Goal: Task Accomplishment & Management: Complete application form

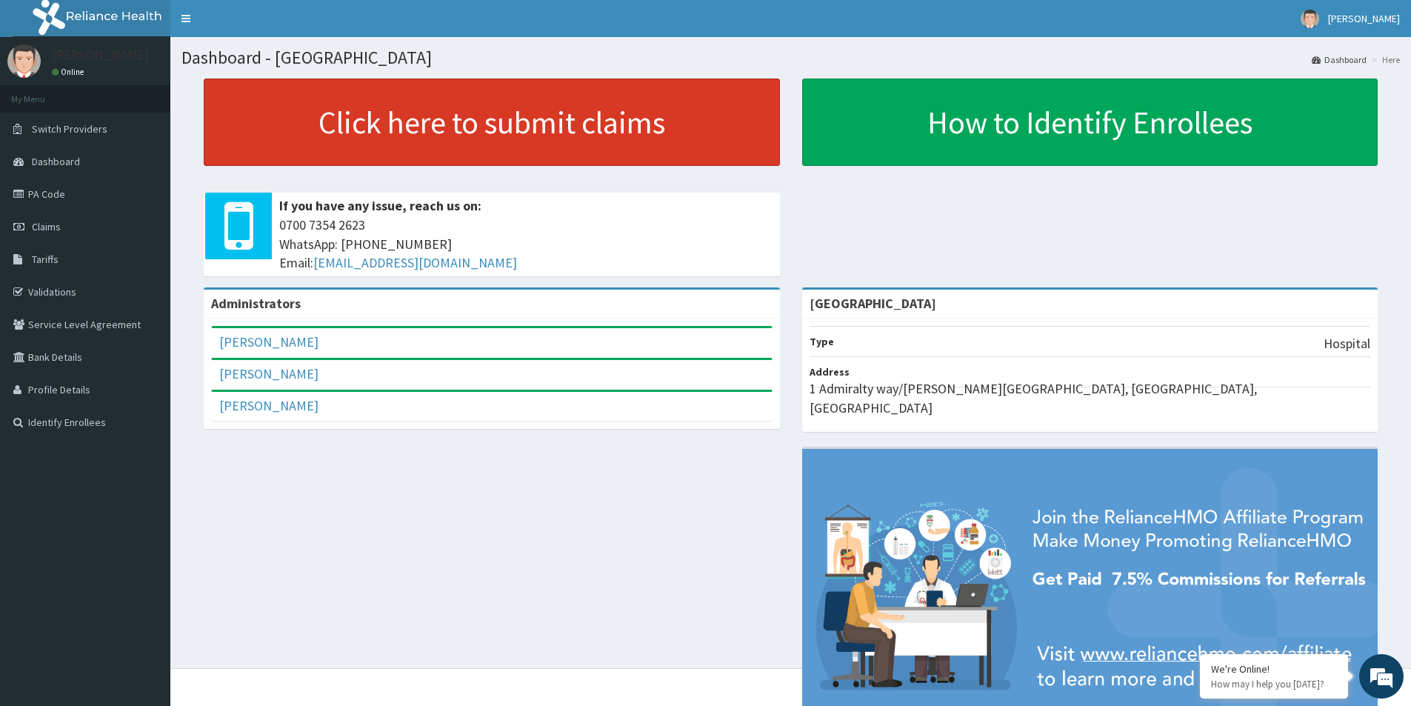
click at [370, 156] on link "Click here to submit claims" at bounding box center [492, 122] width 576 height 87
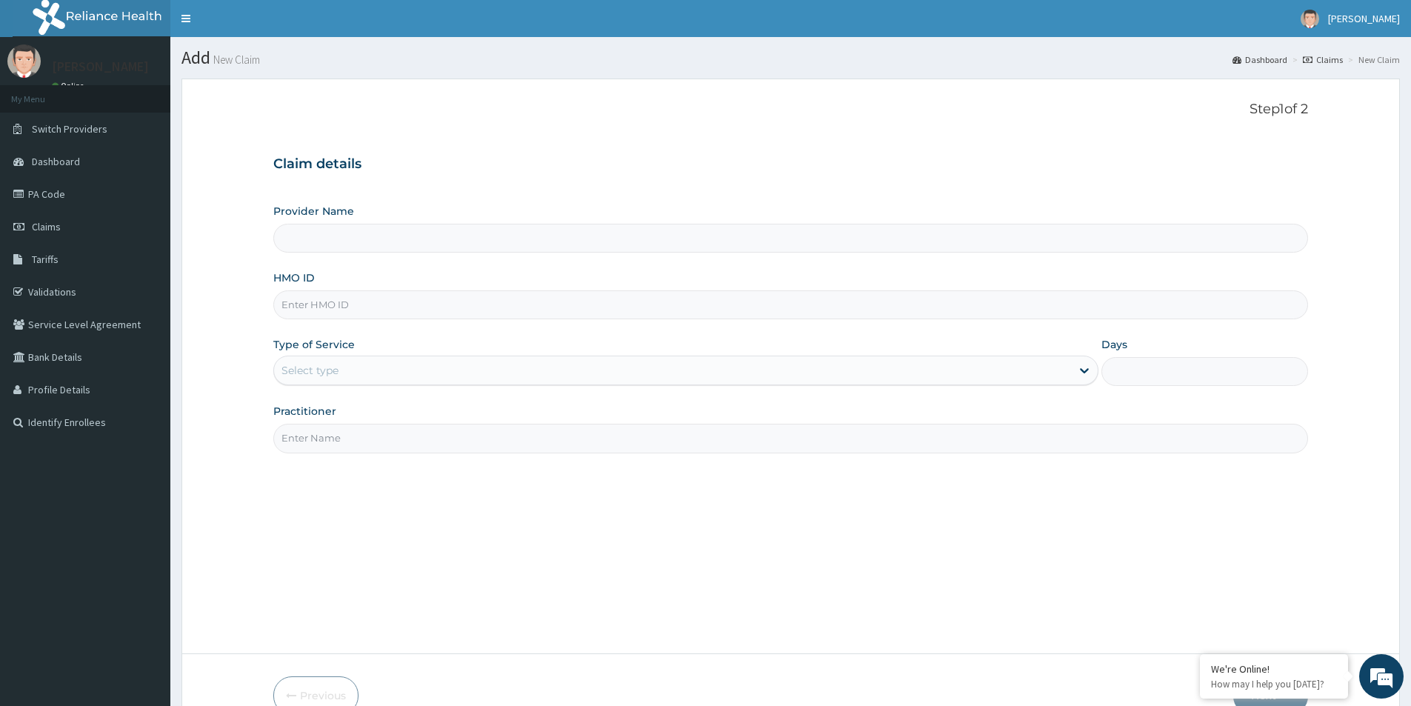
paste input "AEN/10352/A"
type input "AEN/10352/A"
click at [370, 381] on div "Select type" at bounding box center [672, 371] width 797 height 24
drag, startPoint x: 156, startPoint y: 493, endPoint x: 176, endPoint y: 489, distance: 19.6
click at [158, 493] on aside "Kunle Suleiman Online My Menu Switch Providers Dashboard PA Code Claims Tariffs…" at bounding box center [85, 393] width 170 height 787
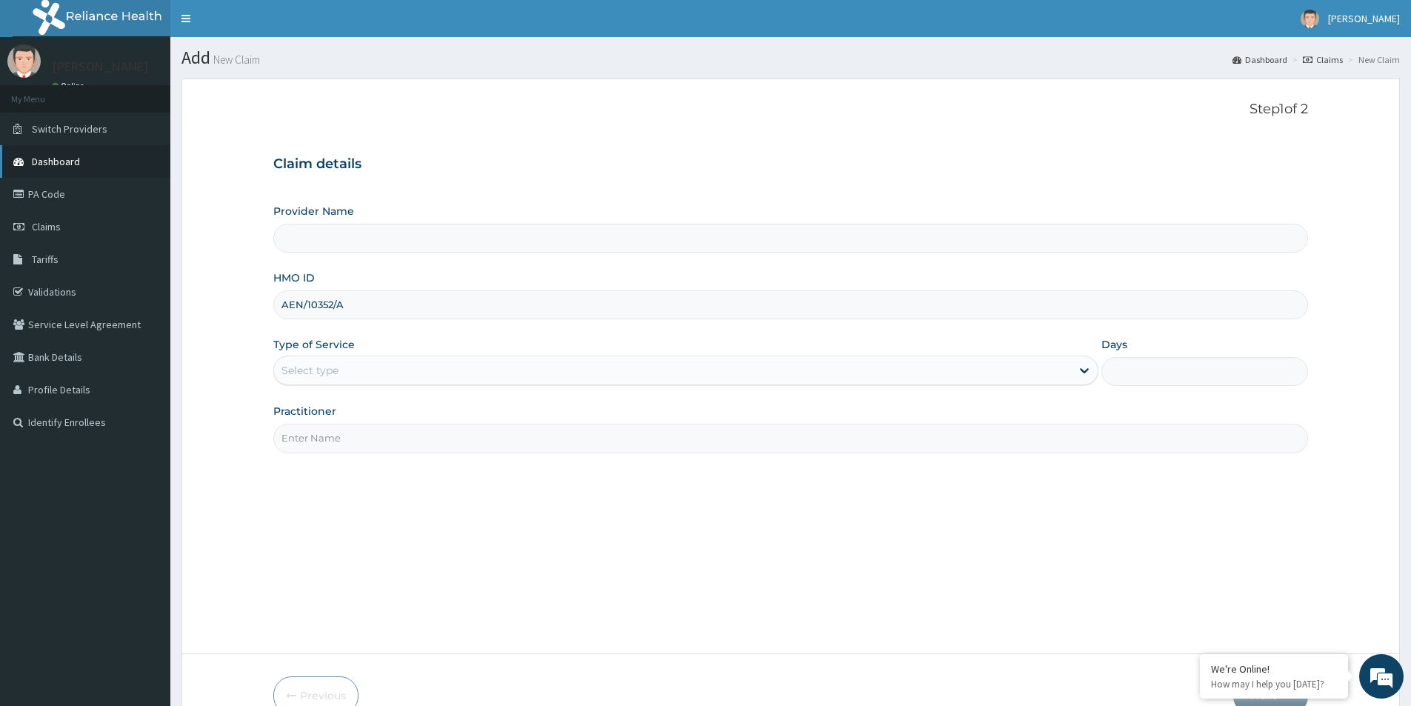
click at [50, 167] on span "Dashboard" at bounding box center [56, 161] width 48 height 13
type input "Evercare Hospital"
click at [47, 196] on link "PA Code" at bounding box center [85, 194] width 170 height 33
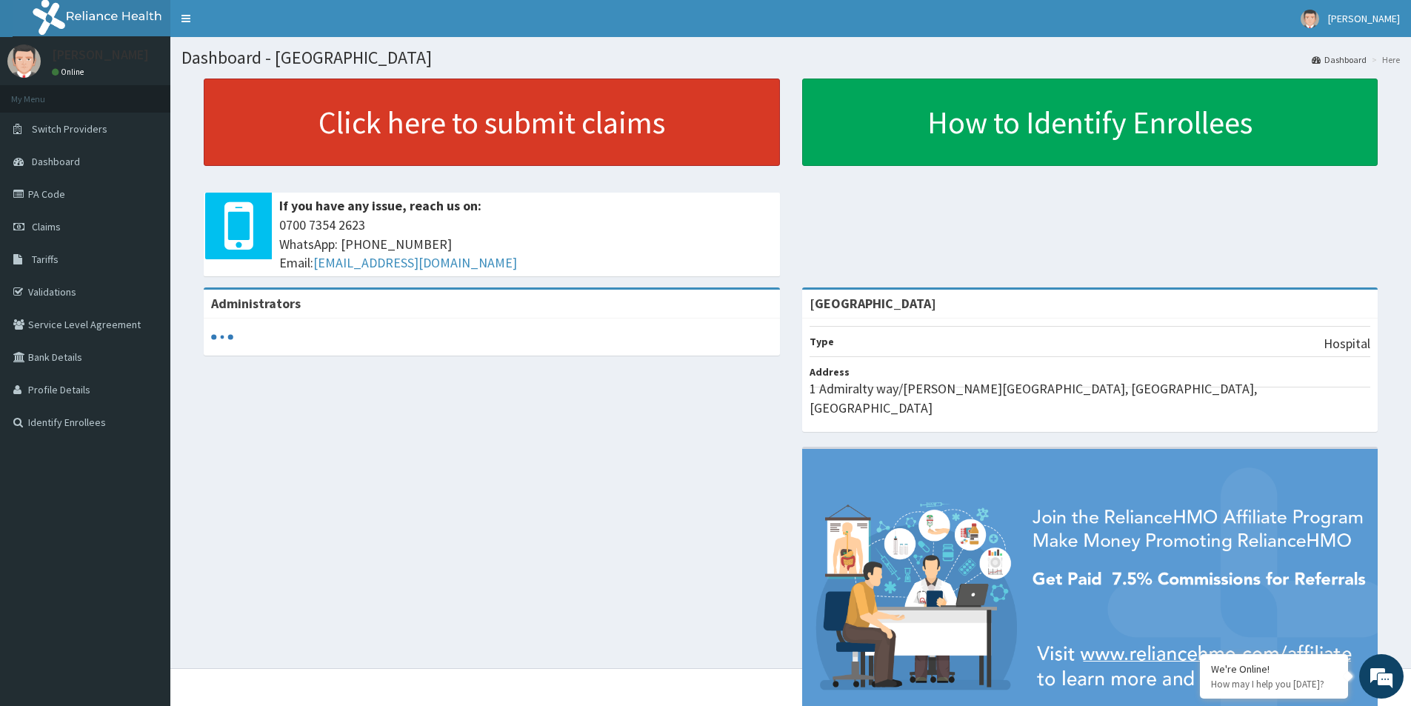
click at [386, 84] on link "Click here to submit claims" at bounding box center [492, 122] width 576 height 87
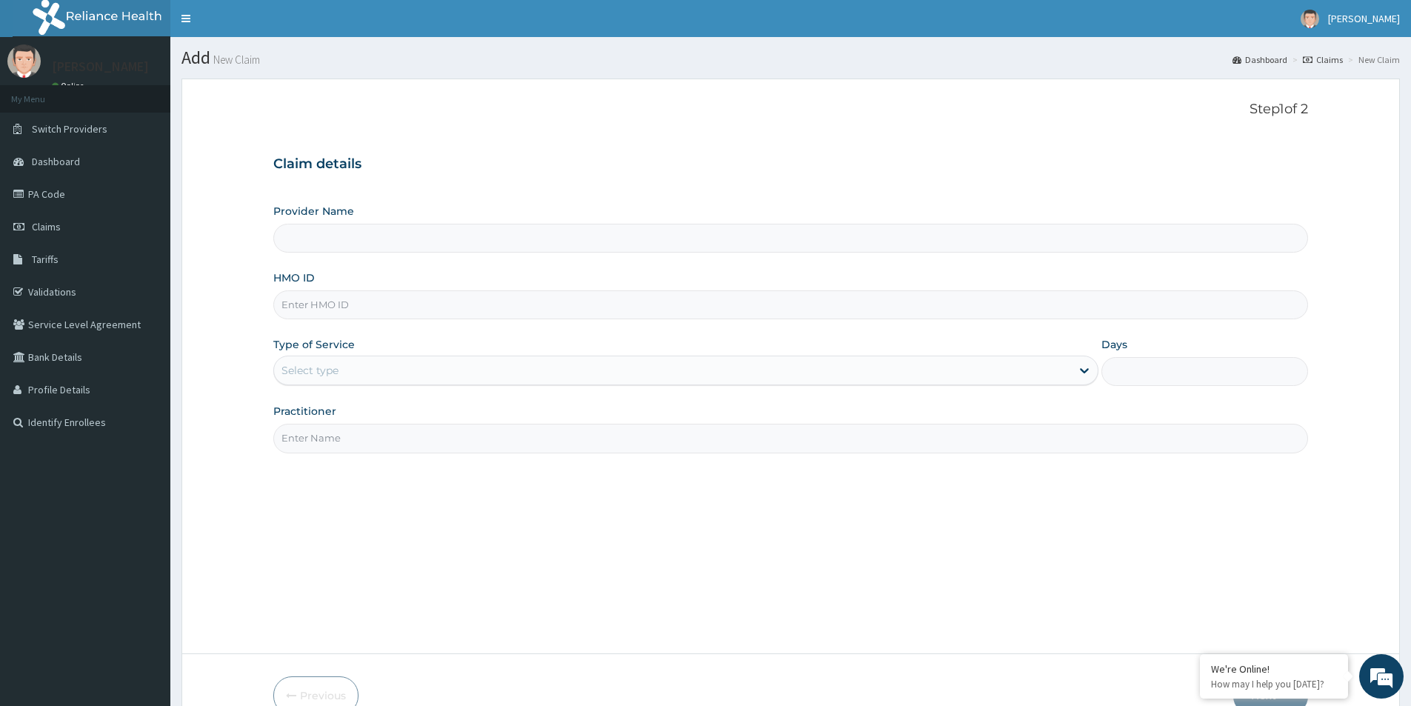
type input "[GEOGRAPHIC_DATA]"
click at [354, 376] on div "Select type" at bounding box center [672, 371] width 797 height 24
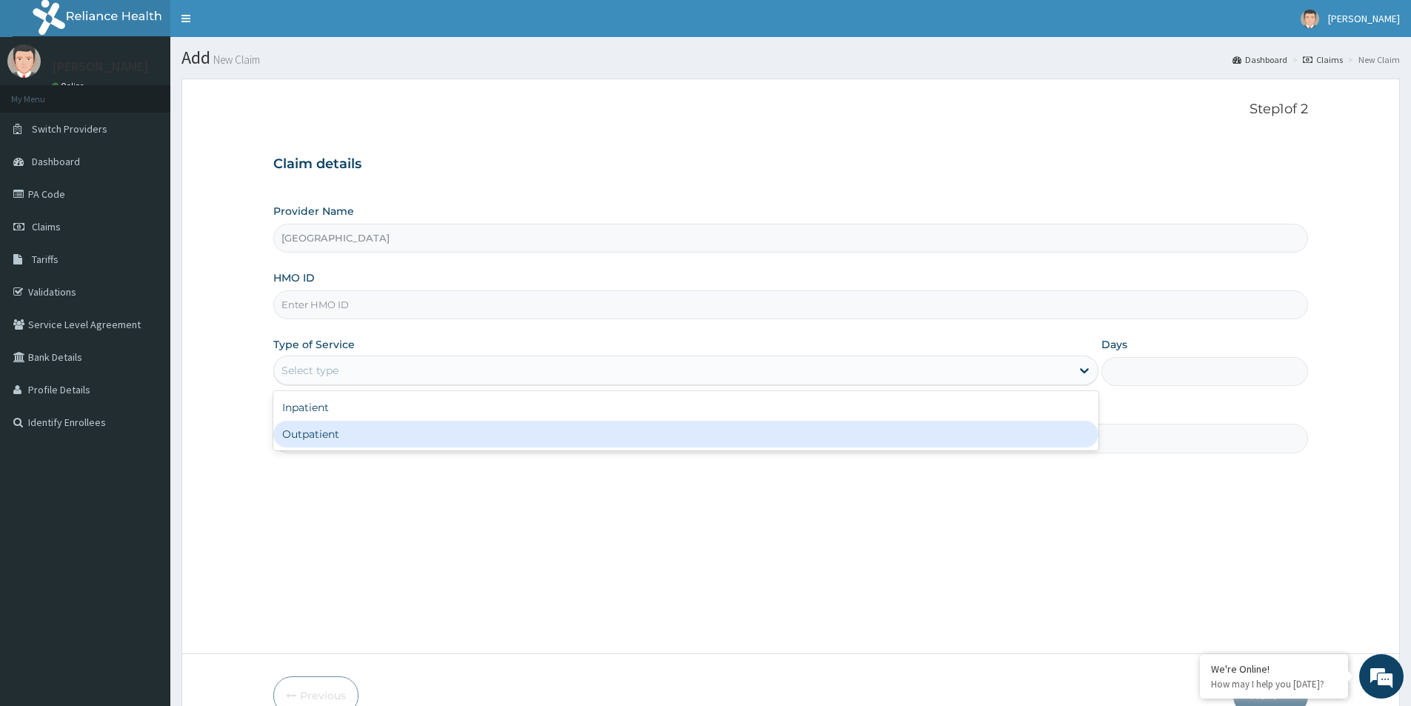
click at [348, 431] on div "Outpatient" at bounding box center [685, 434] width 825 height 27
type input "1"
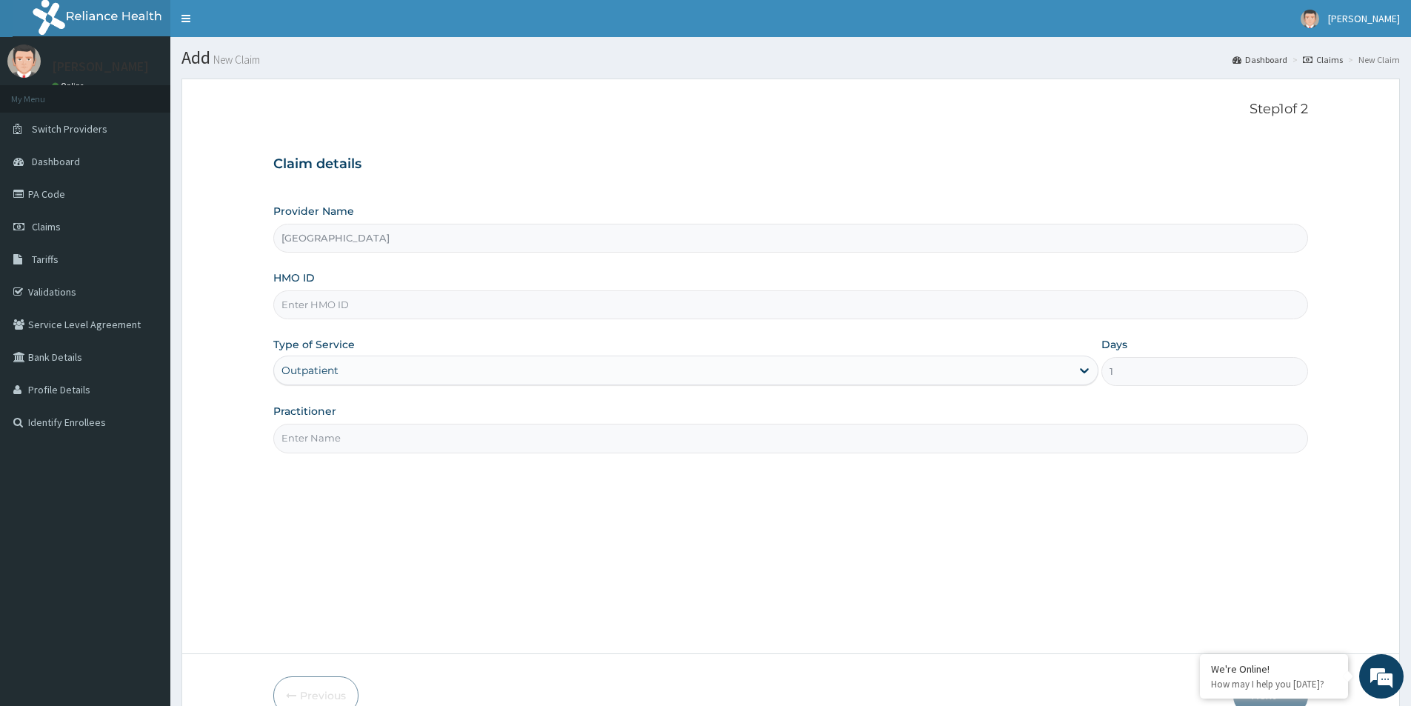
drag, startPoint x: 338, startPoint y: 430, endPoint x: 310, endPoint y: 302, distance: 131.1
paste input "AEN/10352/A"
type input "AEN/10352/A"
click at [348, 437] on input "Practitioner" at bounding box center [790, 438] width 1035 height 29
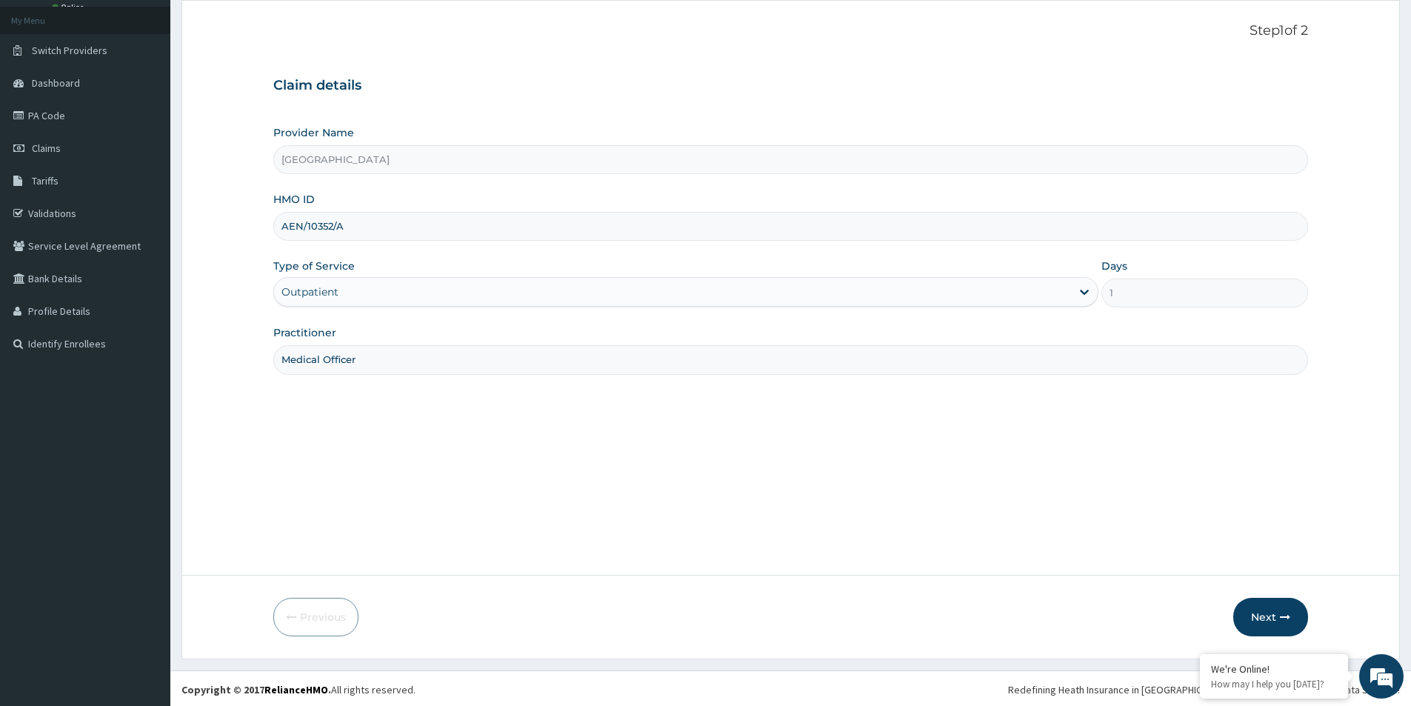
scroll to position [81, 0]
type input "Medical Officer"
click at [1253, 606] on button "Next" at bounding box center [1270, 615] width 75 height 39
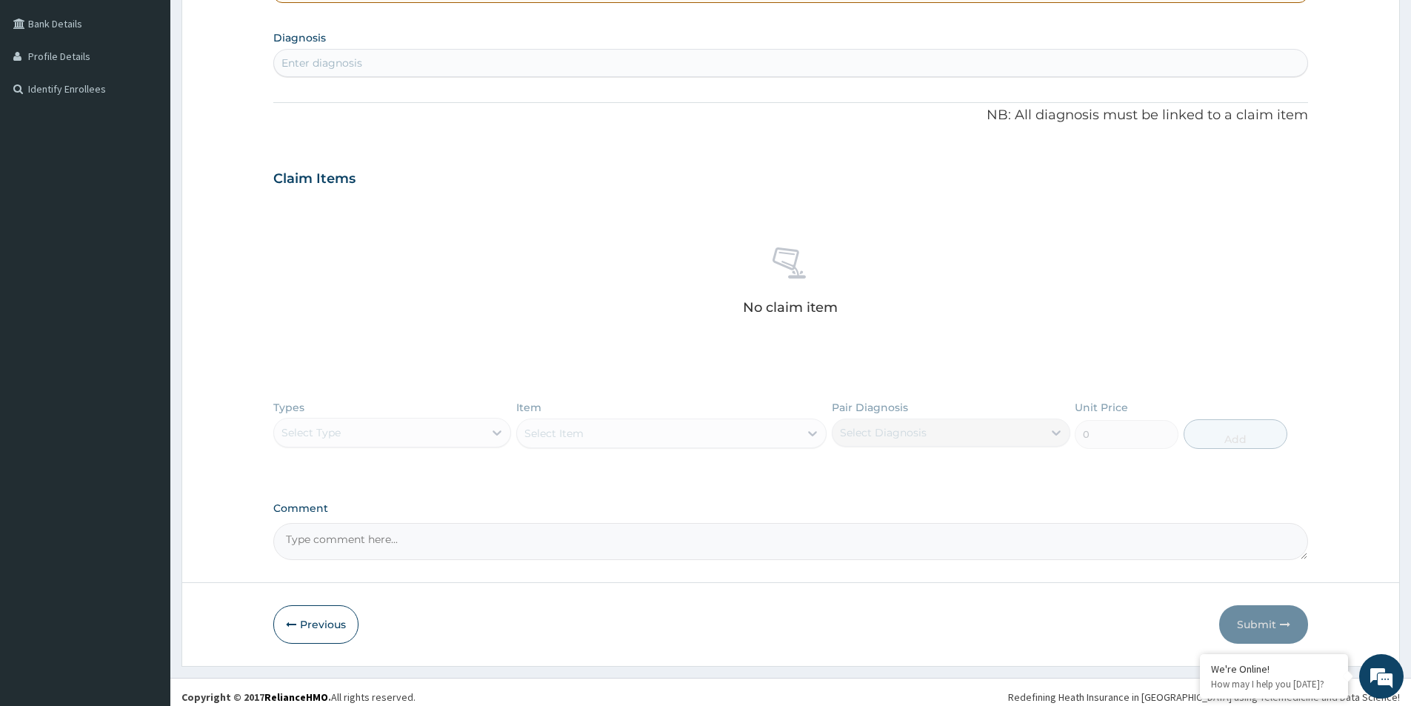
scroll to position [343, 0]
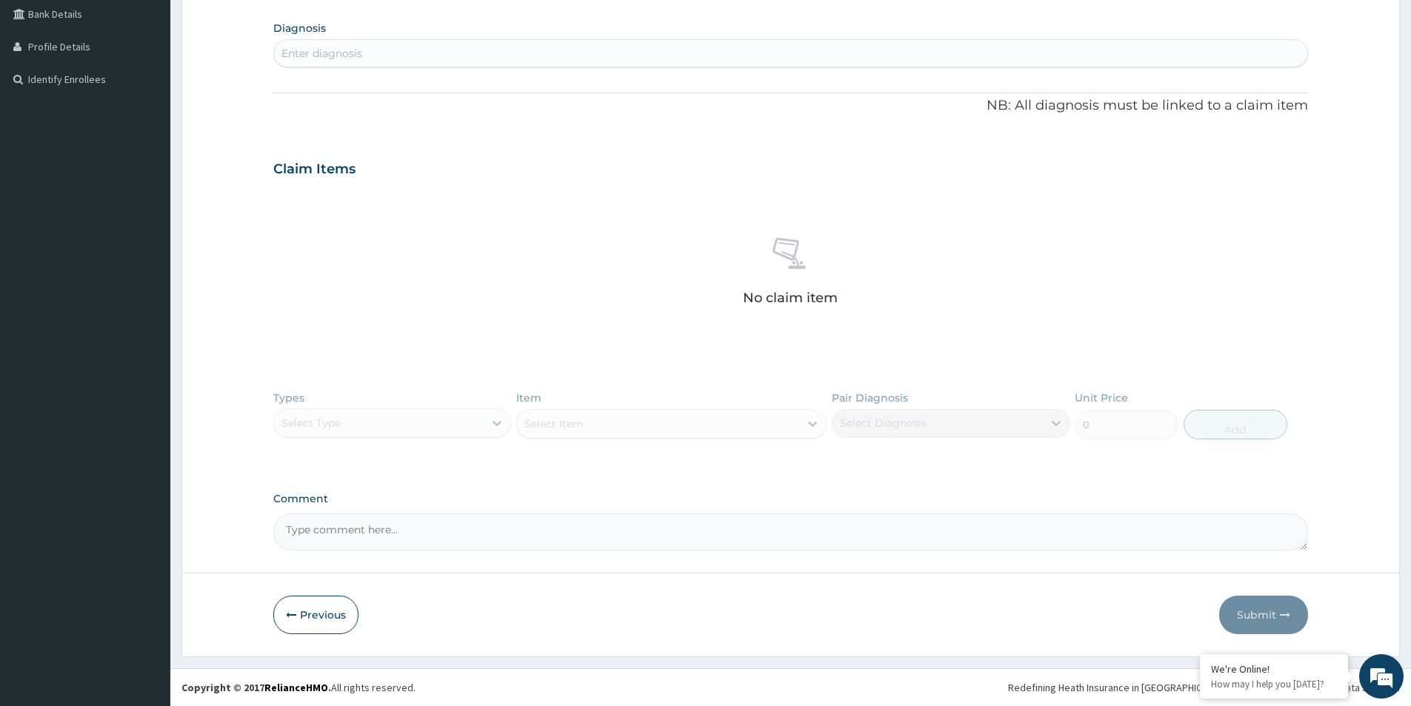
click at [351, 536] on textarea "Comment" at bounding box center [790, 531] width 1035 height 37
paste textarea "Primary Diagnosis: Person consulting for explanation of exam or test findings (…"
type textarea "Primary Diagnosis: Person consulting for explanation of exam or test findings (…"
click at [384, 61] on div "Enter diagnosis" at bounding box center [790, 53] width 1033 height 24
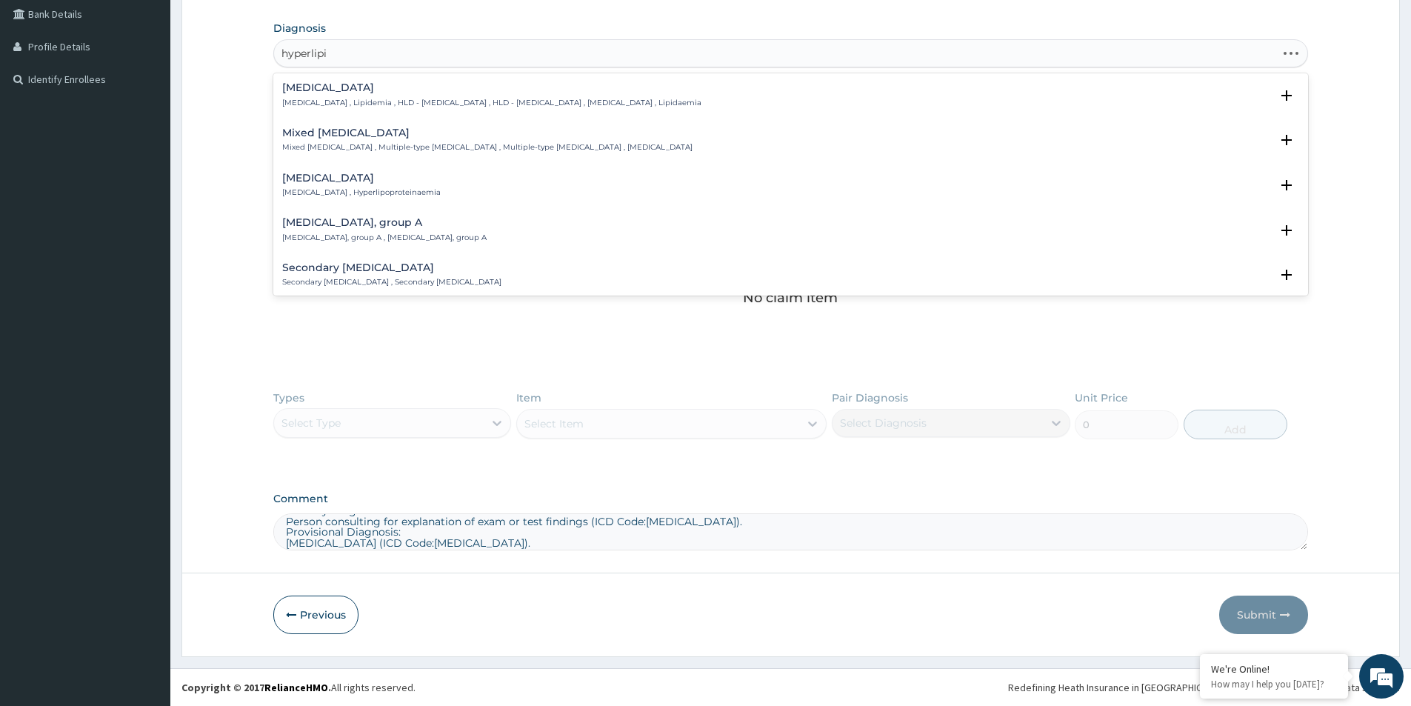
type input "hyperlipid"
click at [404, 81] on div "Hyperlipidemia Hyperlipidemia , Lipidemia , HLD - Hyperlipidemia , HLD - Hyperl…" at bounding box center [790, 98] width 1035 height 45
click at [407, 96] on div "Hyperlipidemia Hyperlipidemia , Lipidemia , HLD - Hyperlipidemia , HLD - Hyperl…" at bounding box center [491, 95] width 419 height 26
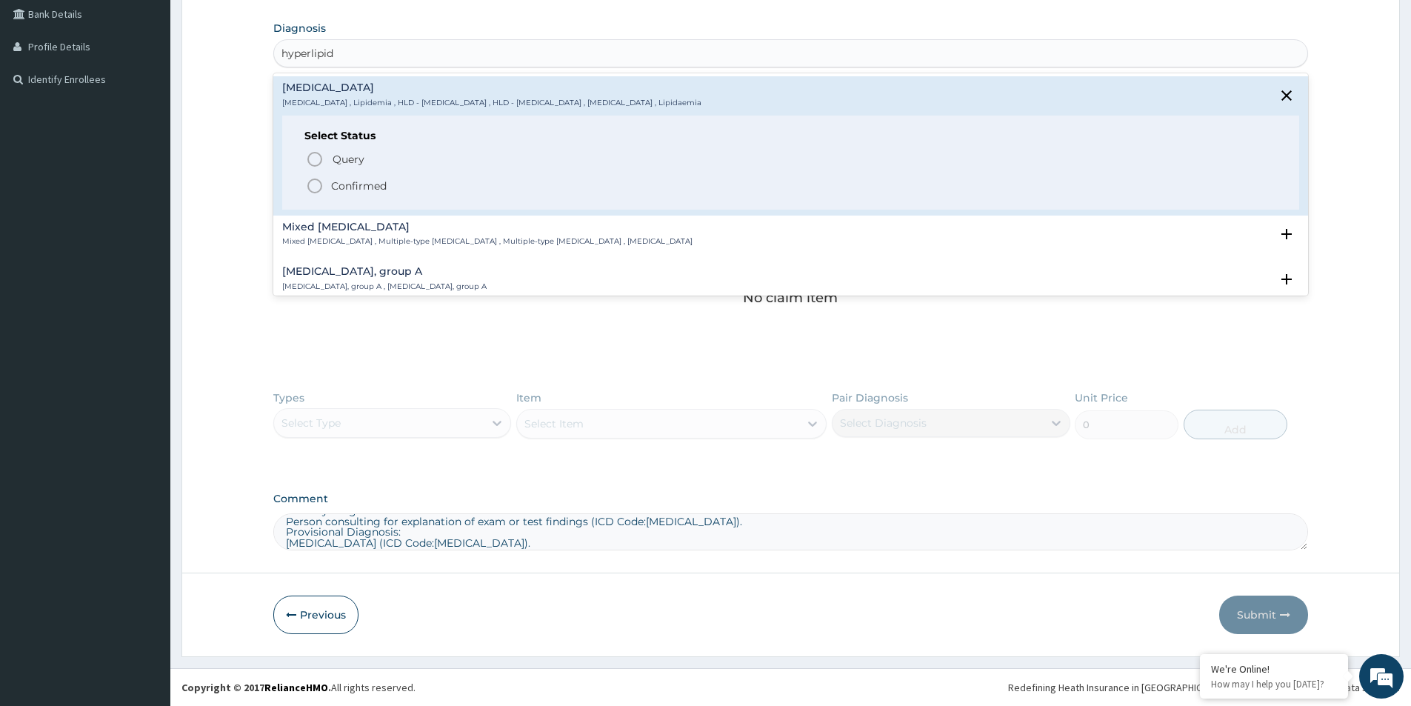
click at [358, 186] on p "Confirmed" at bounding box center [359, 186] width 56 height 15
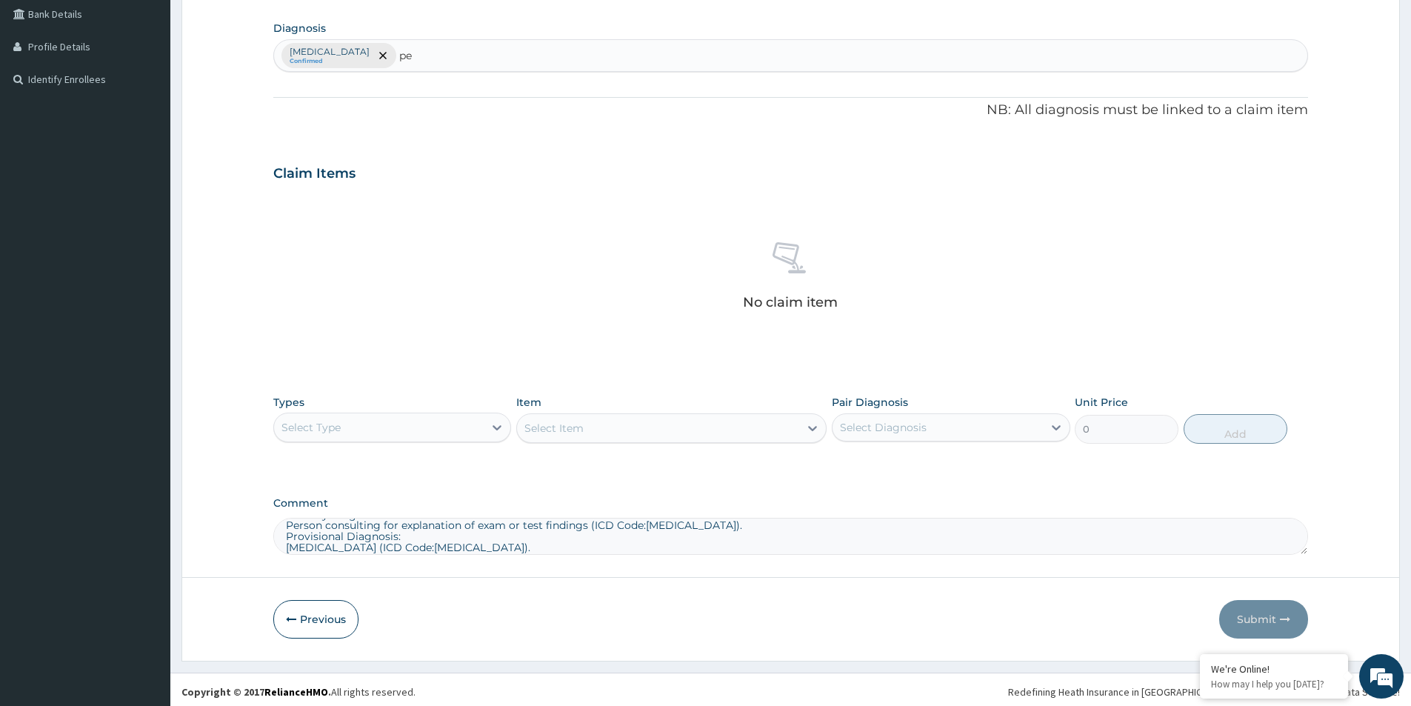
type input "p"
click at [385, 430] on div "Select Type" at bounding box center [379, 428] width 210 height 24
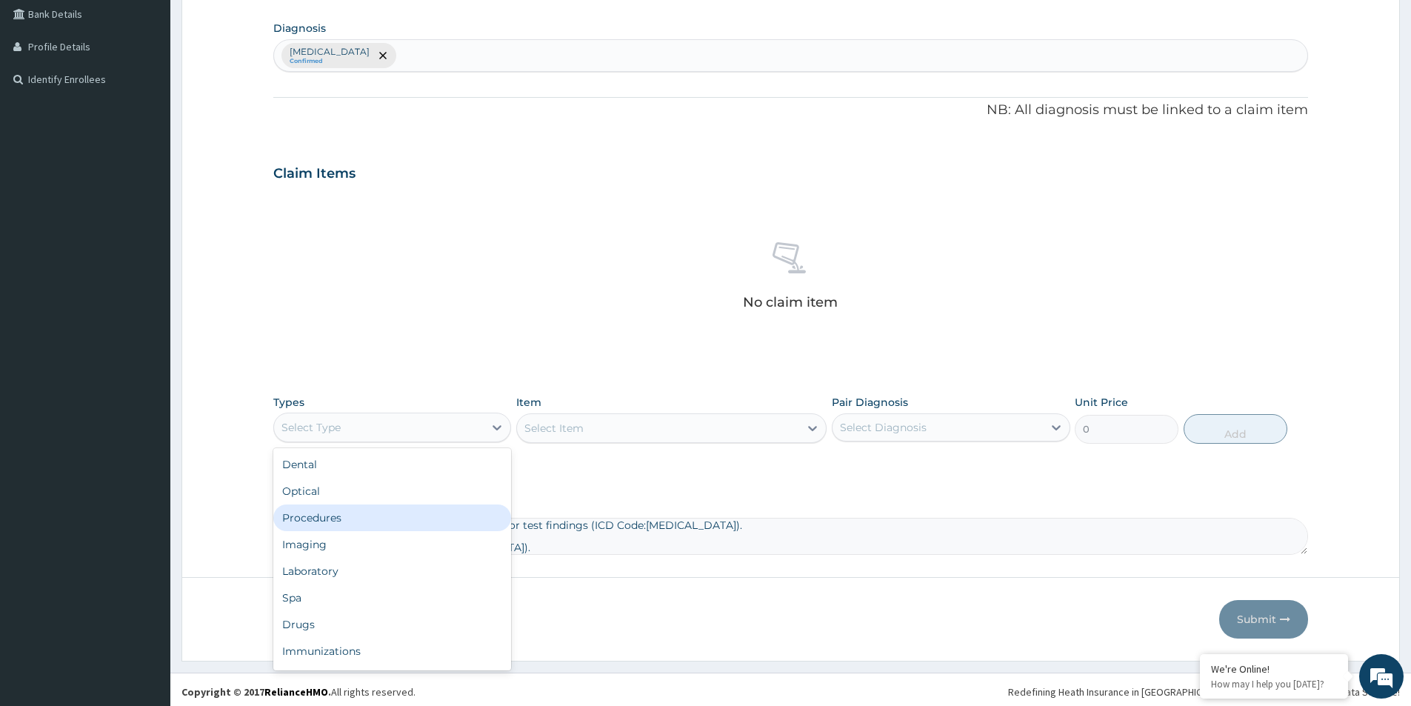
click at [369, 505] on div "Procedures" at bounding box center [392, 517] width 238 height 27
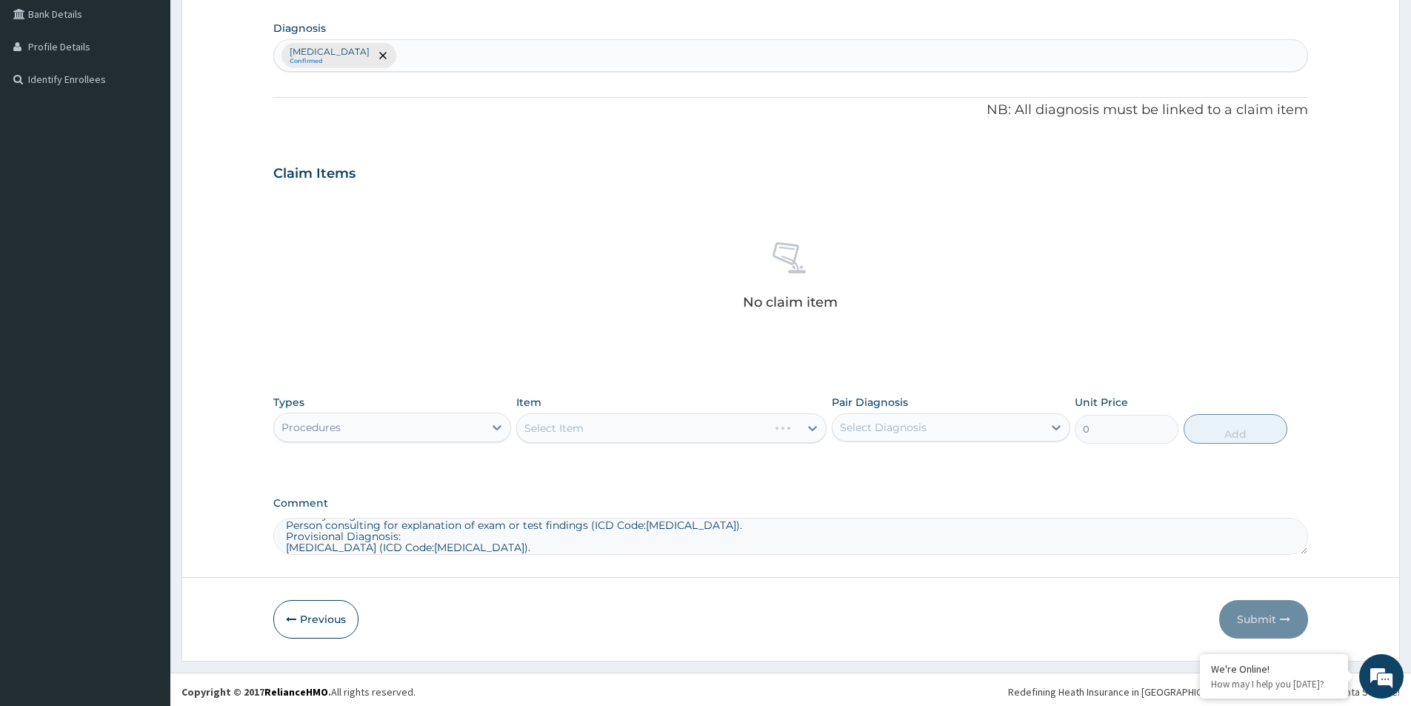
click at [735, 434] on div "Select Item" at bounding box center [671, 428] width 310 height 30
click at [1007, 433] on div "Select Diagnosis" at bounding box center [938, 428] width 210 height 24
click at [847, 466] on input "checkbox" at bounding box center [846, 464] width 10 height 10
checkbox input "true"
click at [750, 427] on div "Select Item" at bounding box center [658, 428] width 282 height 24
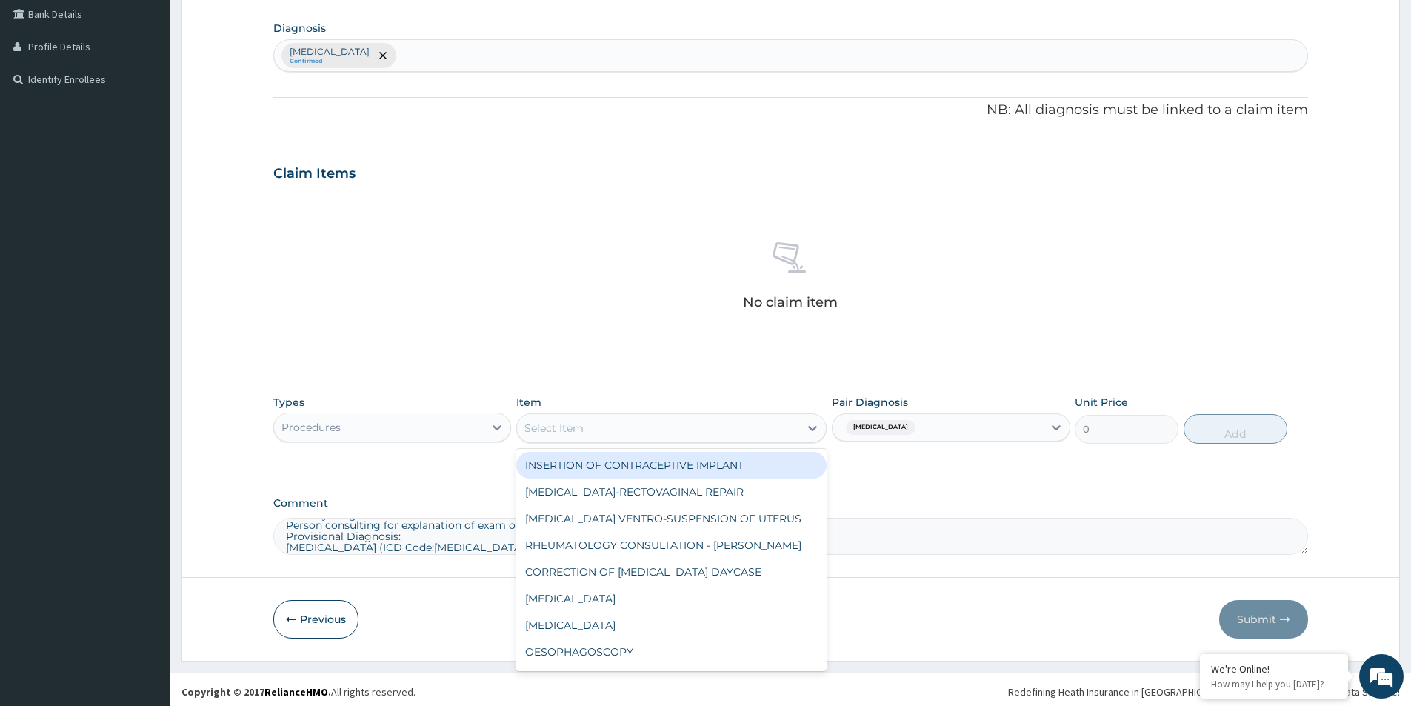
type input "b"
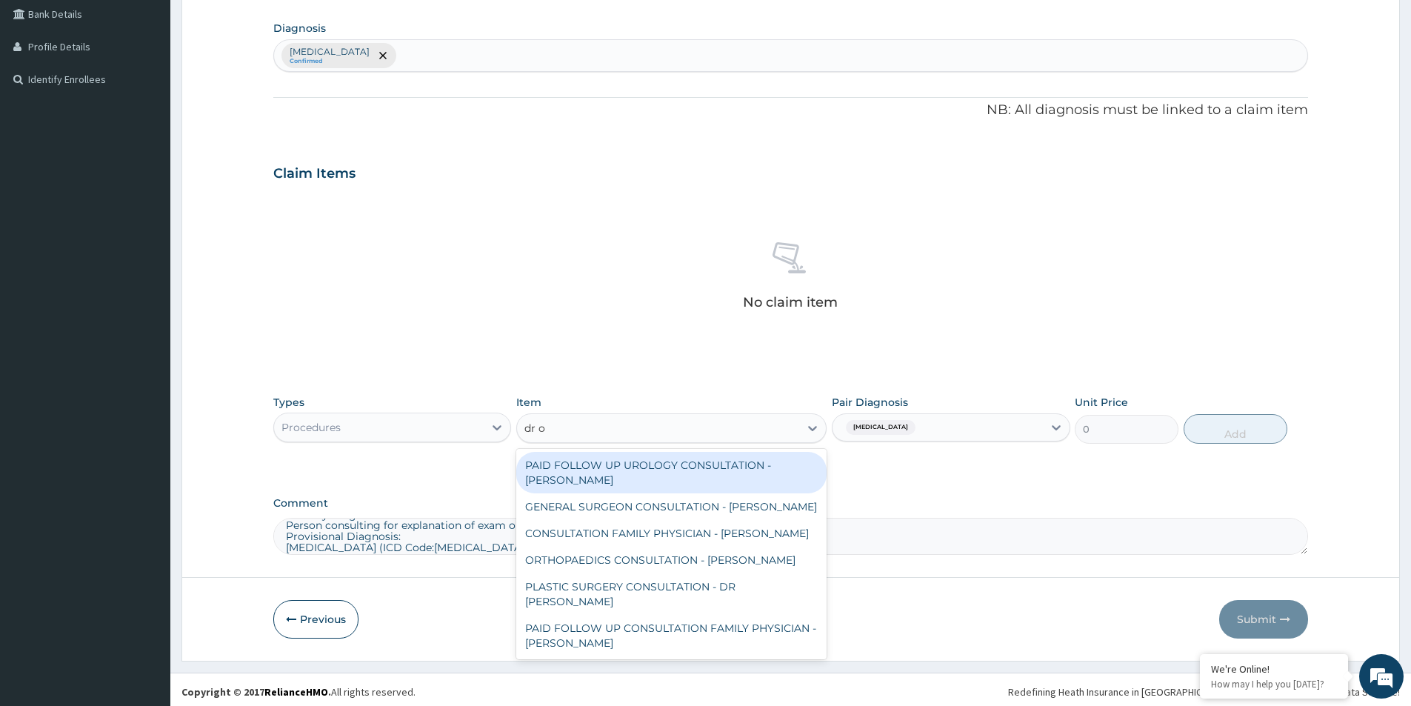
type input "dr od"
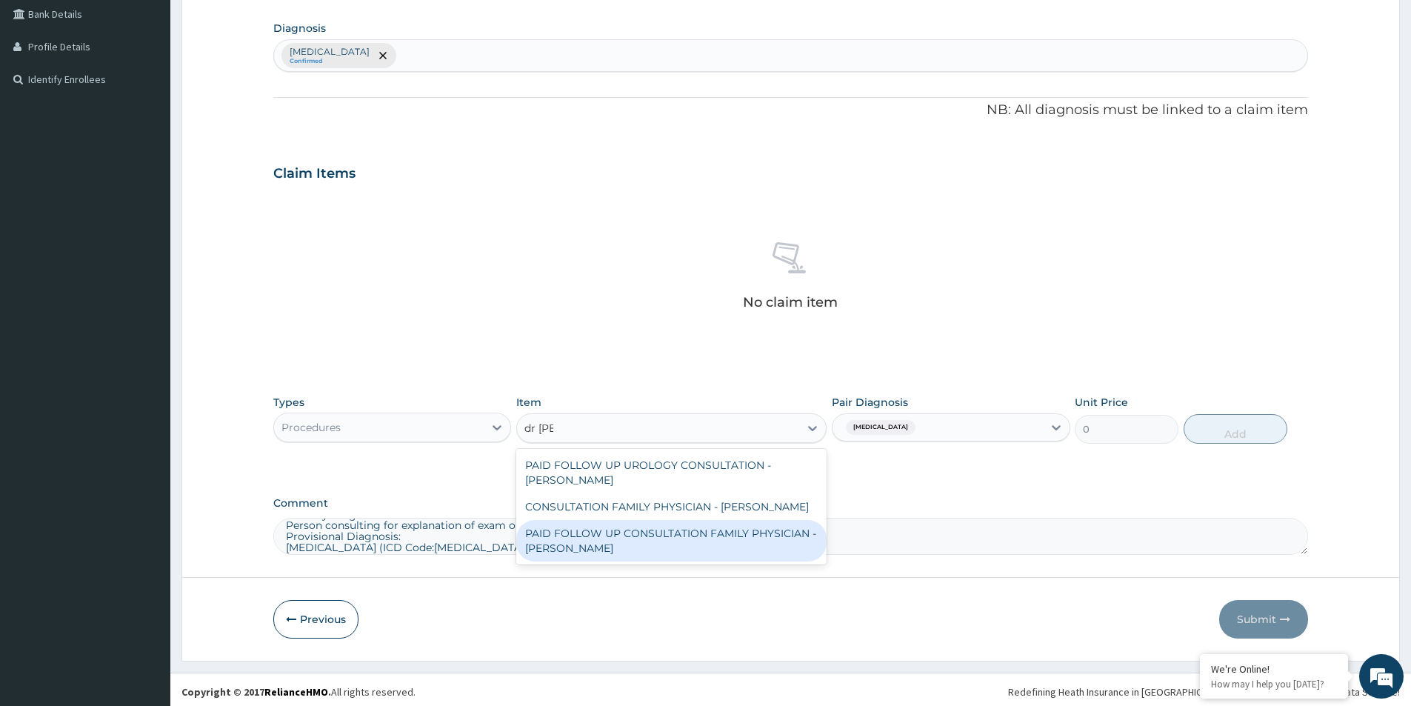
click at [647, 544] on div "PAID FOLLOW UP CONSULTATION FAMILY PHYSICIAN - DR ODIA" at bounding box center [671, 540] width 310 height 41
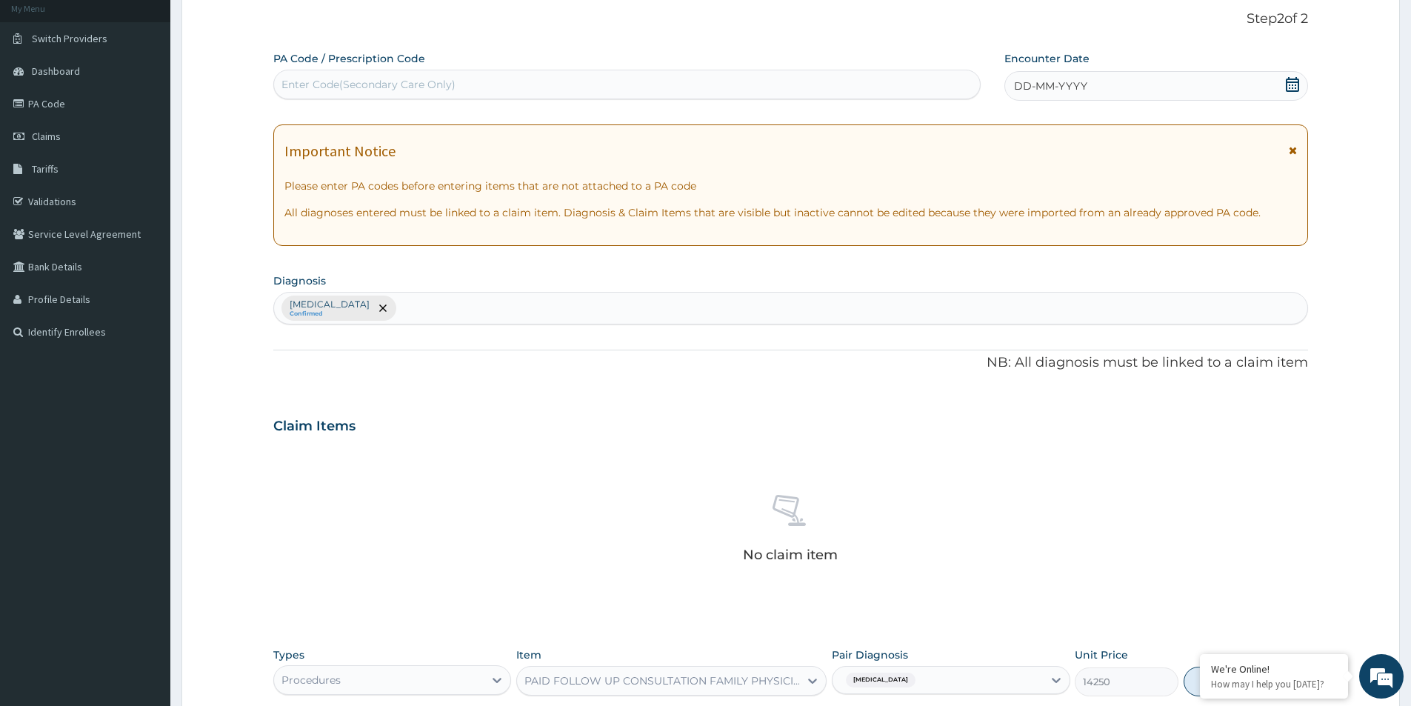
scroll to position [51, 0]
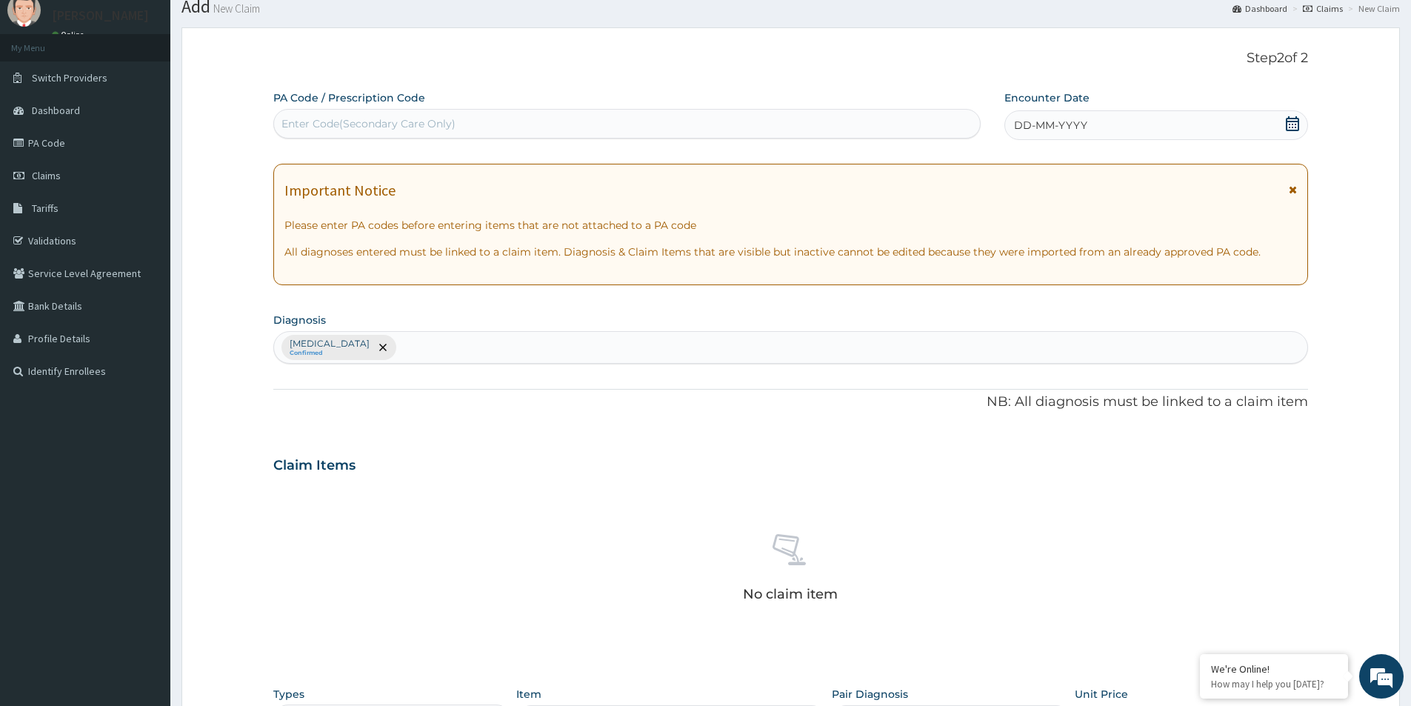
click at [1290, 121] on icon at bounding box center [1292, 123] width 13 height 15
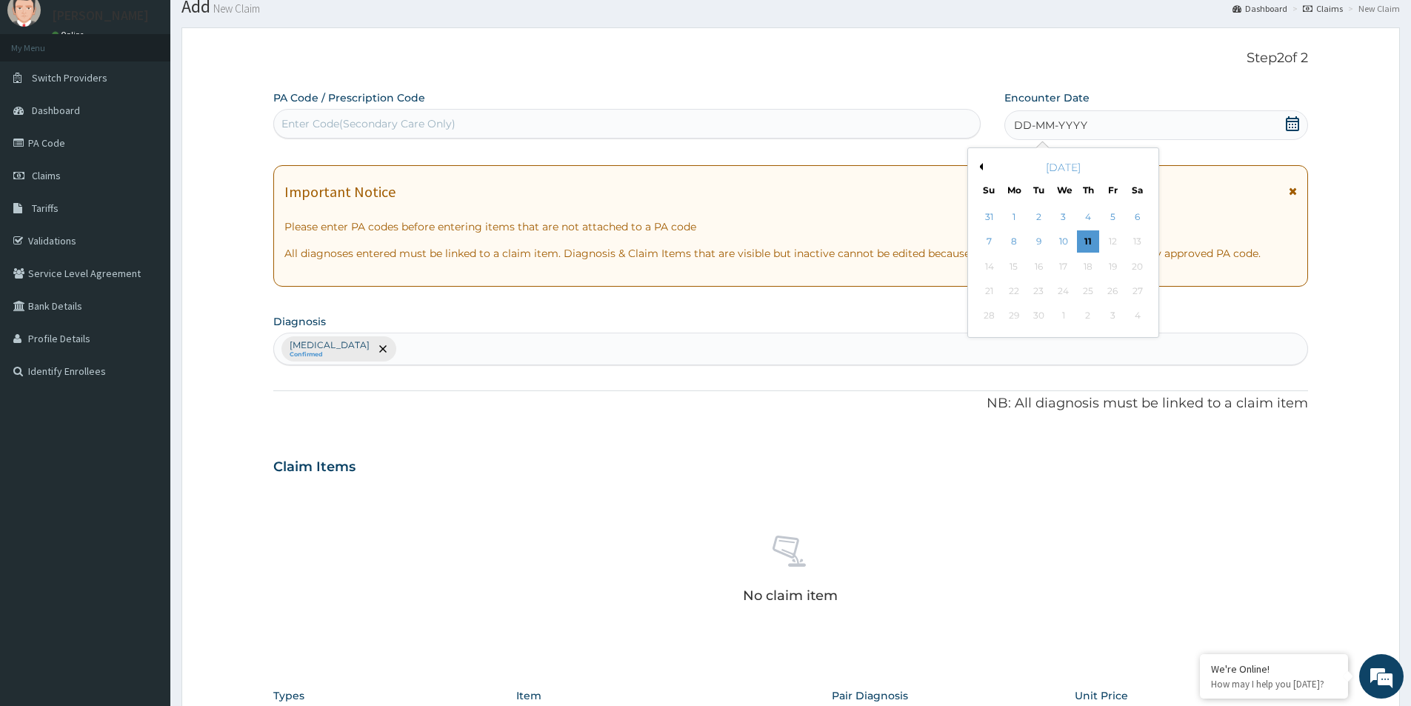
click at [982, 164] on button "Previous Month" at bounding box center [979, 166] width 7 height 7
click at [1011, 289] on div "18" at bounding box center [1014, 291] width 22 height 22
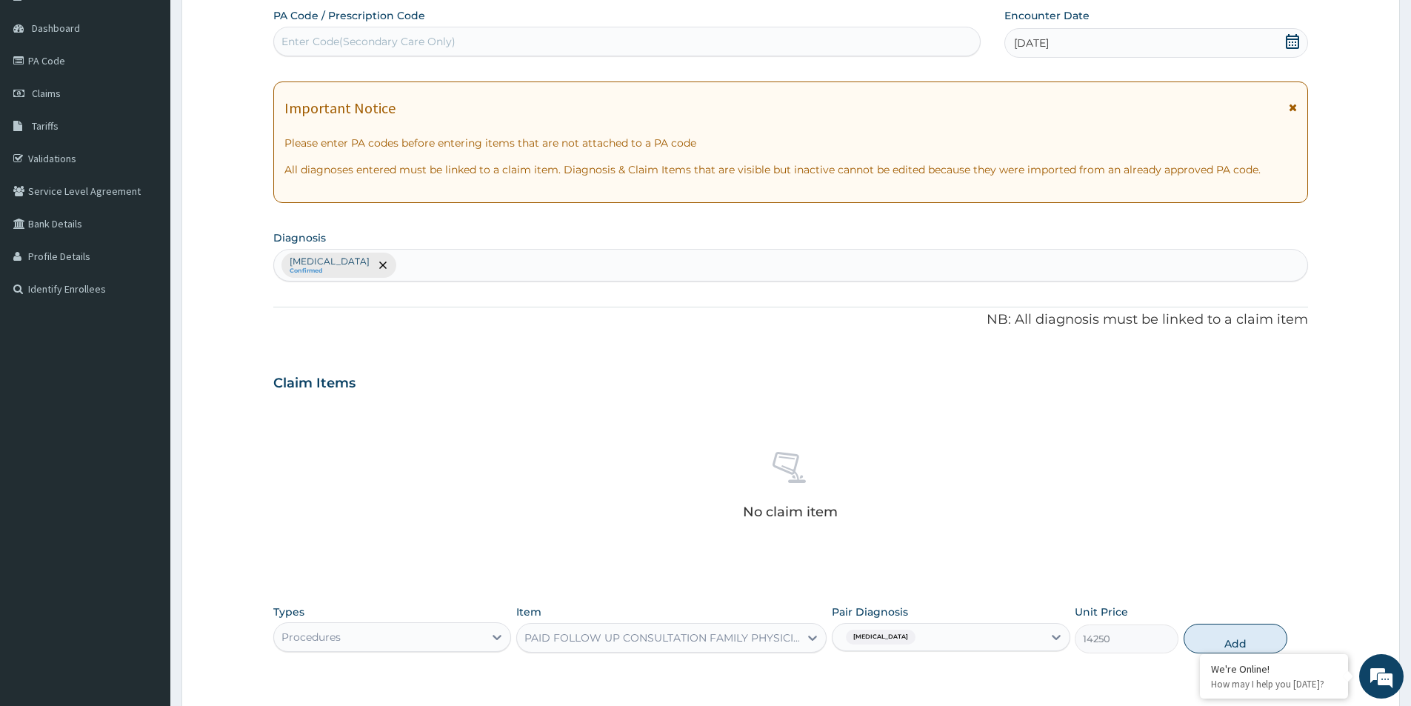
scroll to position [347, 0]
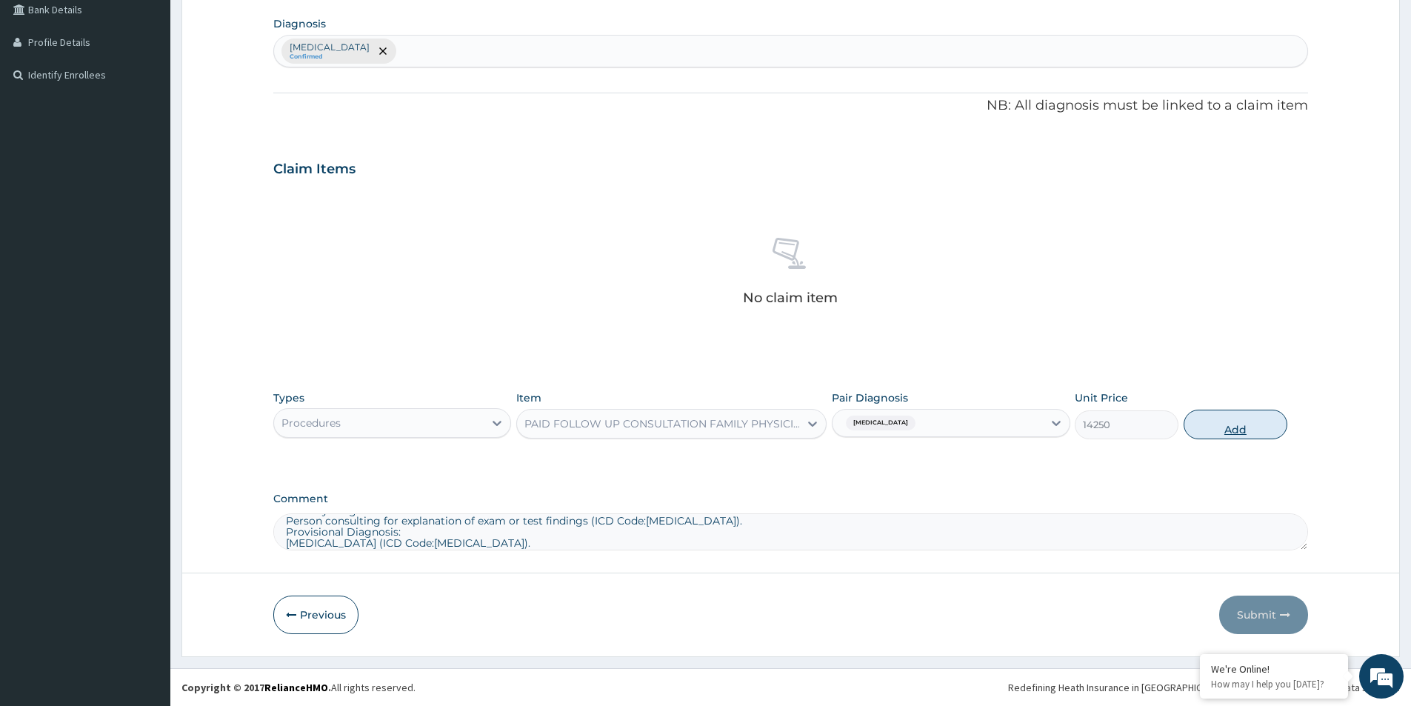
click at [1221, 413] on button "Add" at bounding box center [1236, 425] width 104 height 30
type input "0"
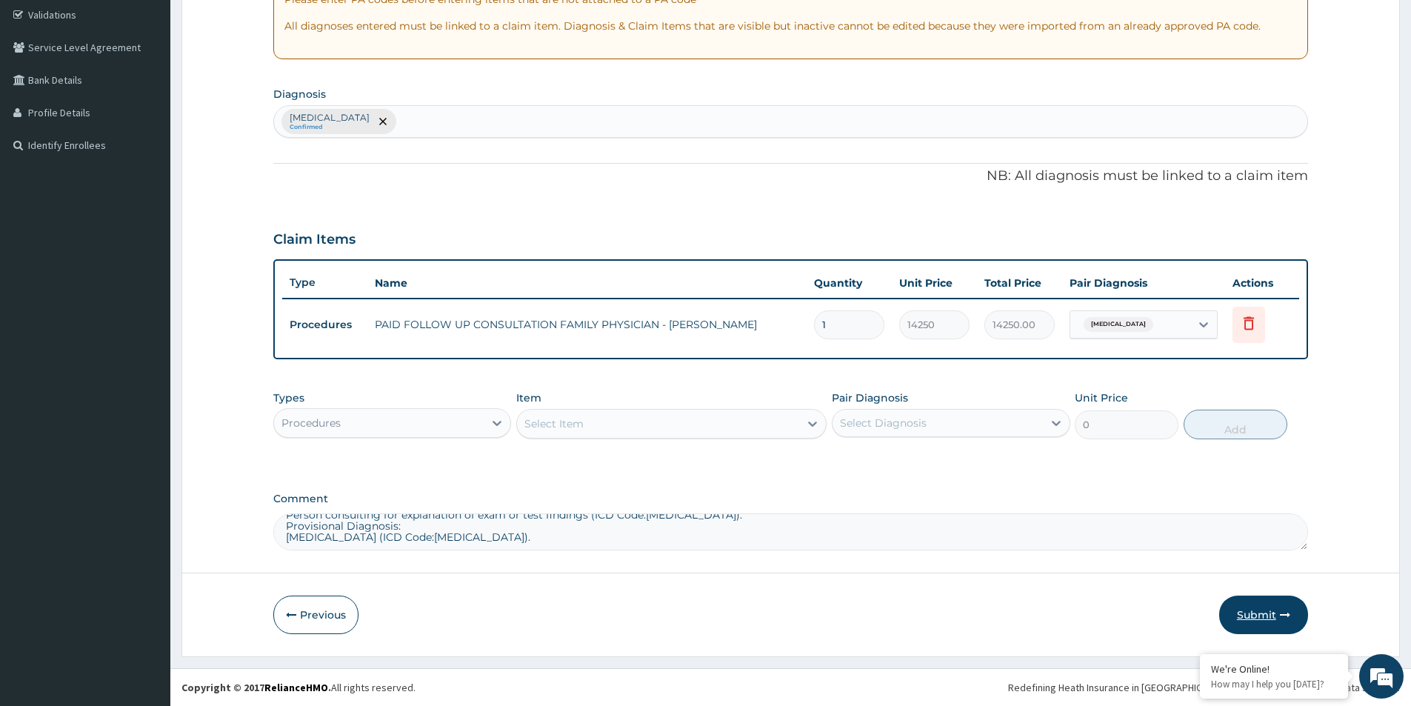
scroll to position [28, 0]
click at [1256, 602] on button "Submit" at bounding box center [1263, 615] width 89 height 39
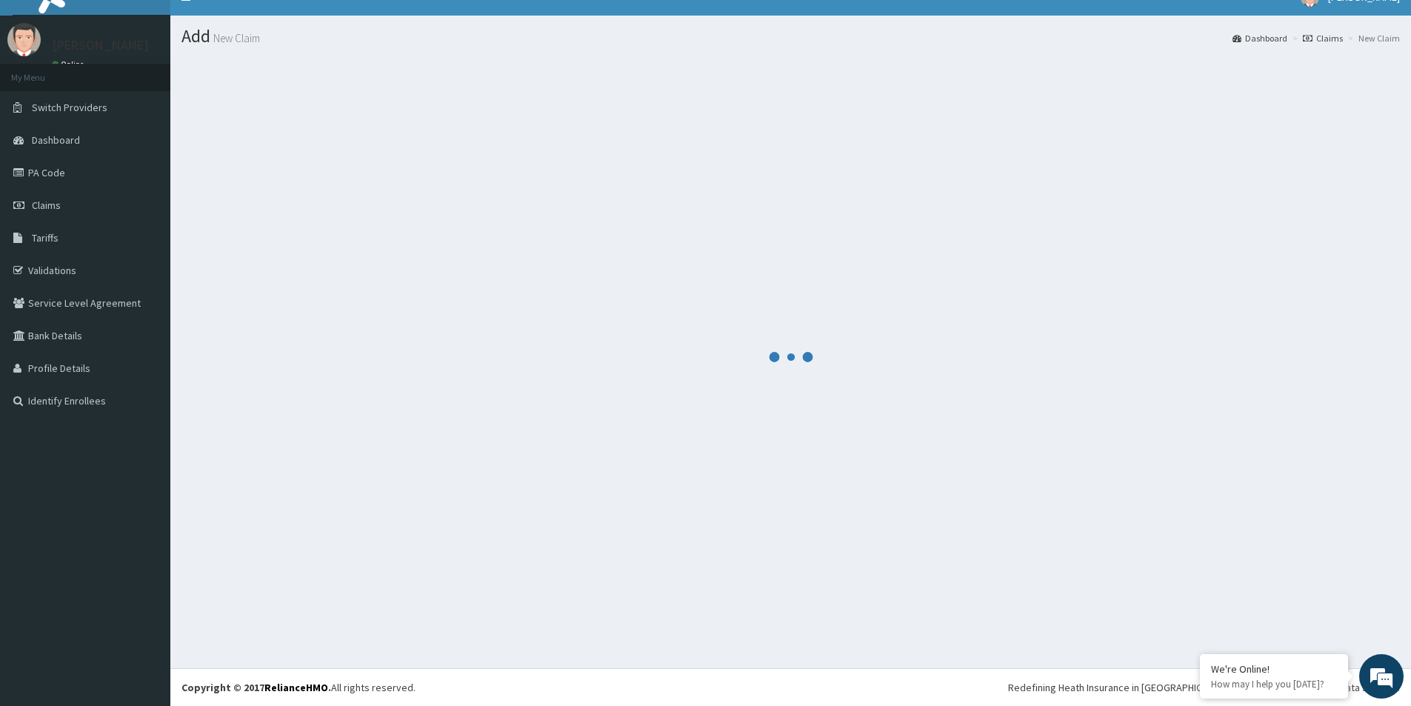
scroll to position [277, 0]
